Goal: Navigation & Orientation: Find specific page/section

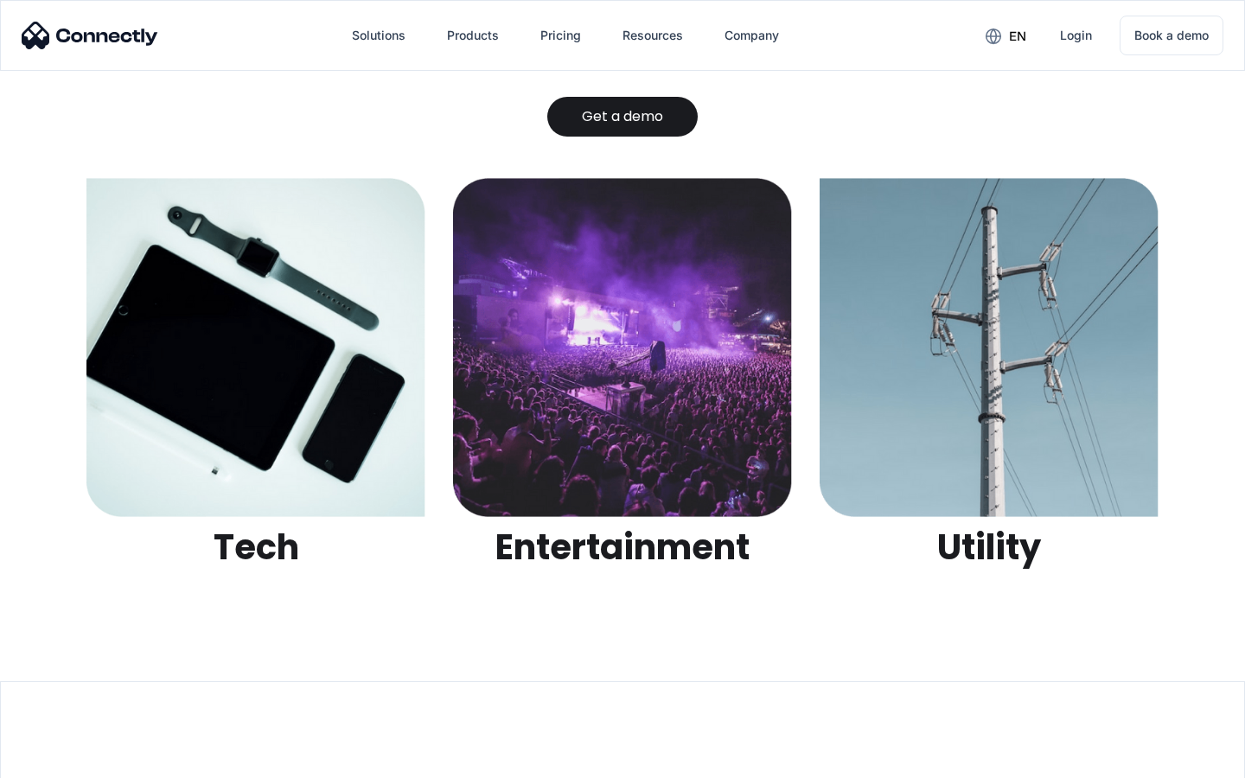
scroll to position [5454, 0]
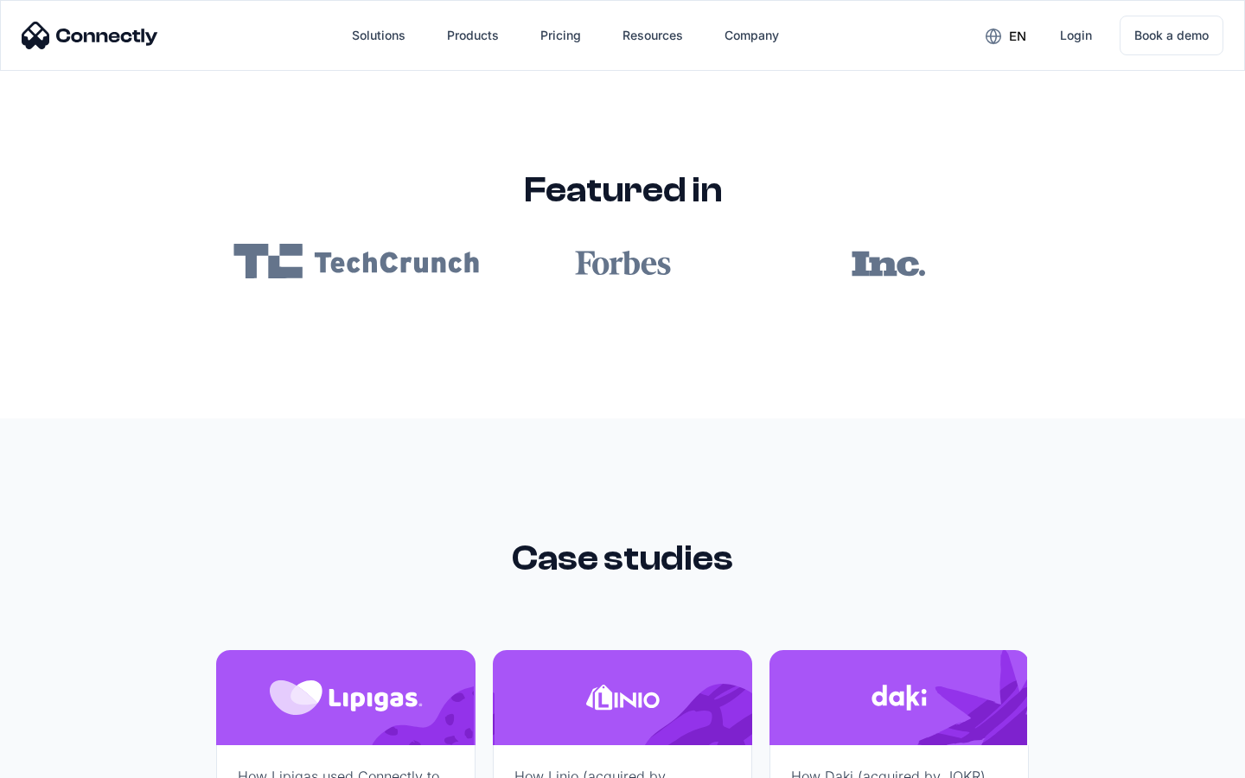
scroll to position [10353, 0]
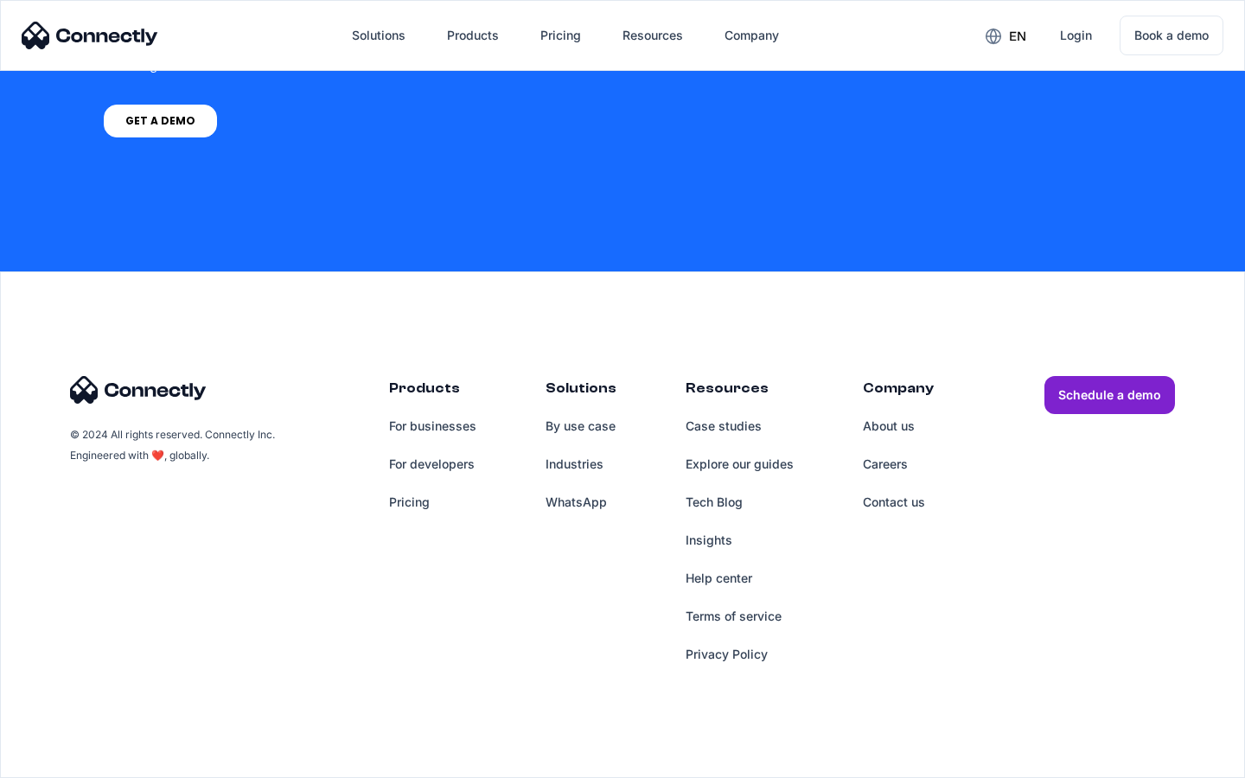
scroll to position [4287, 0]
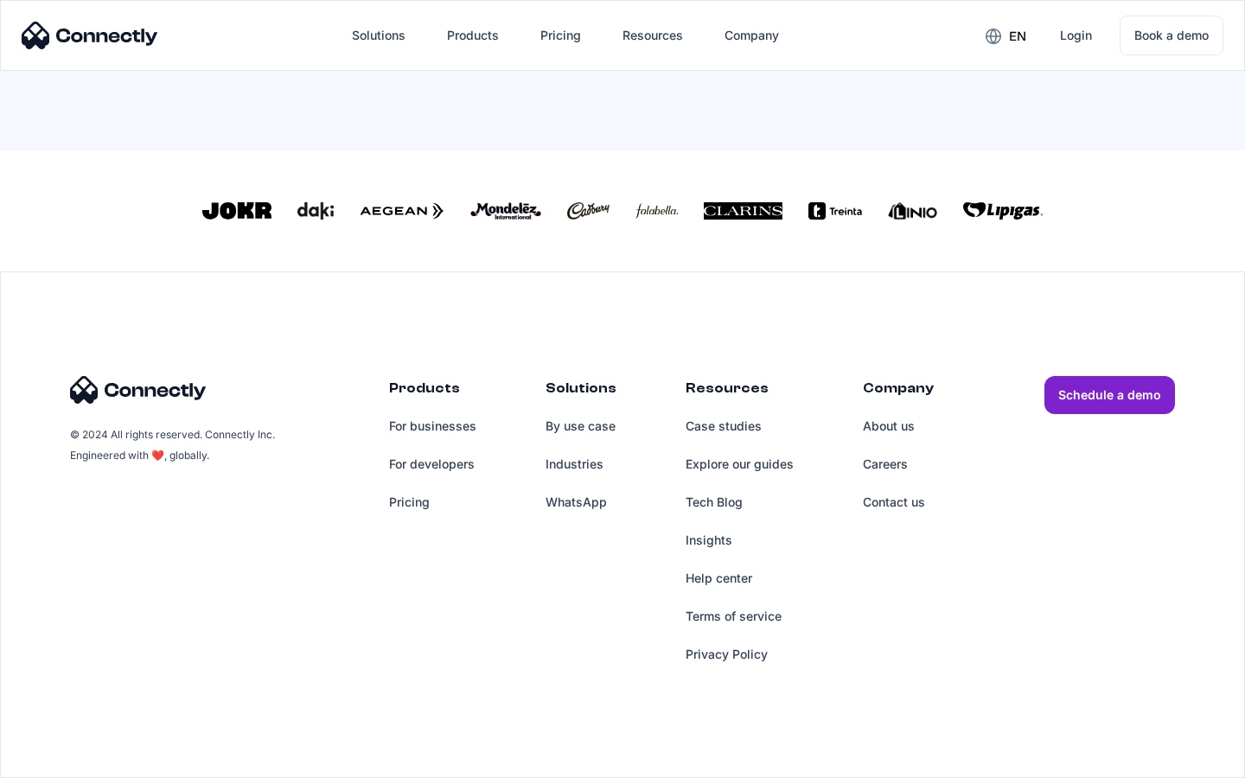
scroll to position [758, 0]
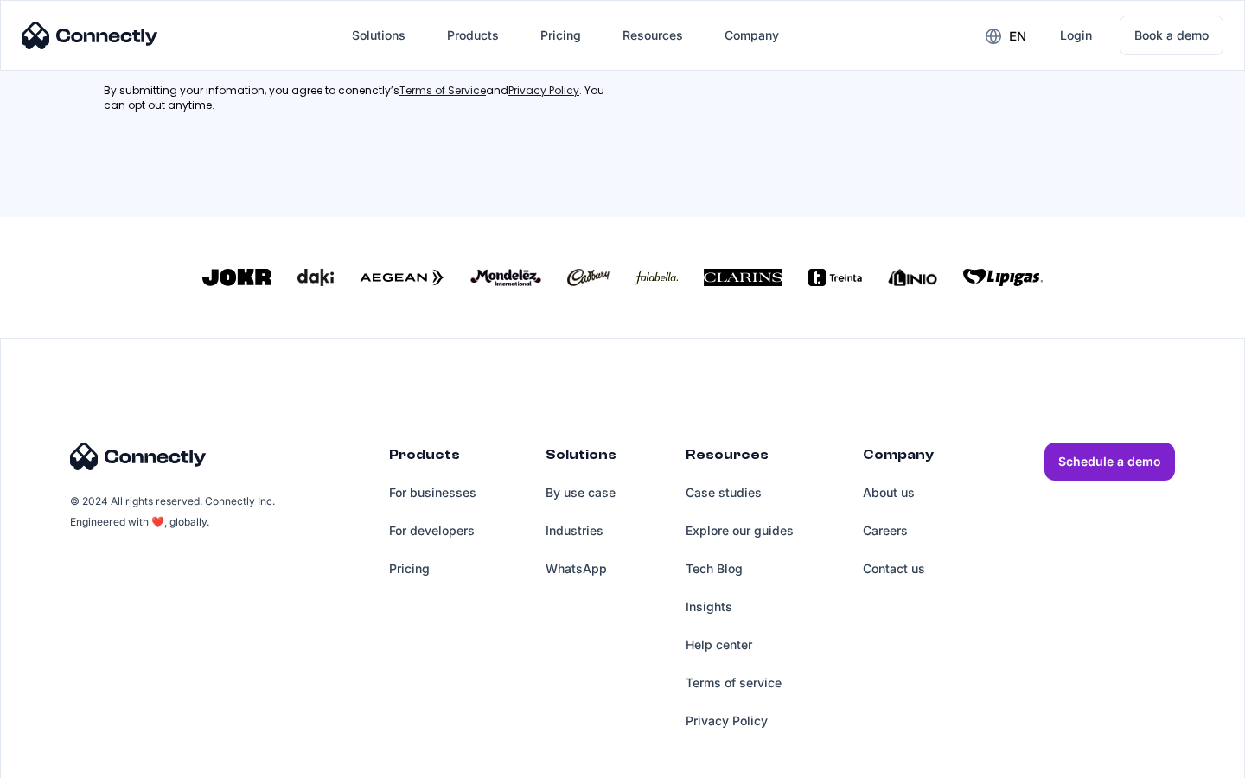
scroll to position [778, 0]
